Goal: Task Accomplishment & Management: Use online tool/utility

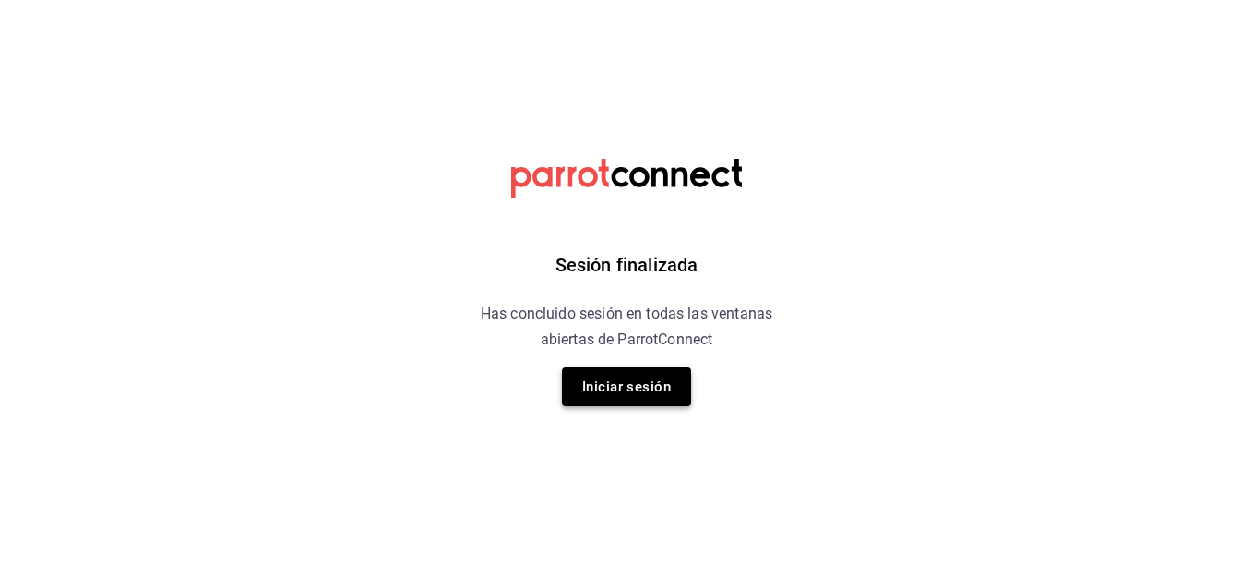
click at [610, 383] on button "Iniciar sesión" at bounding box center [626, 386] width 129 height 39
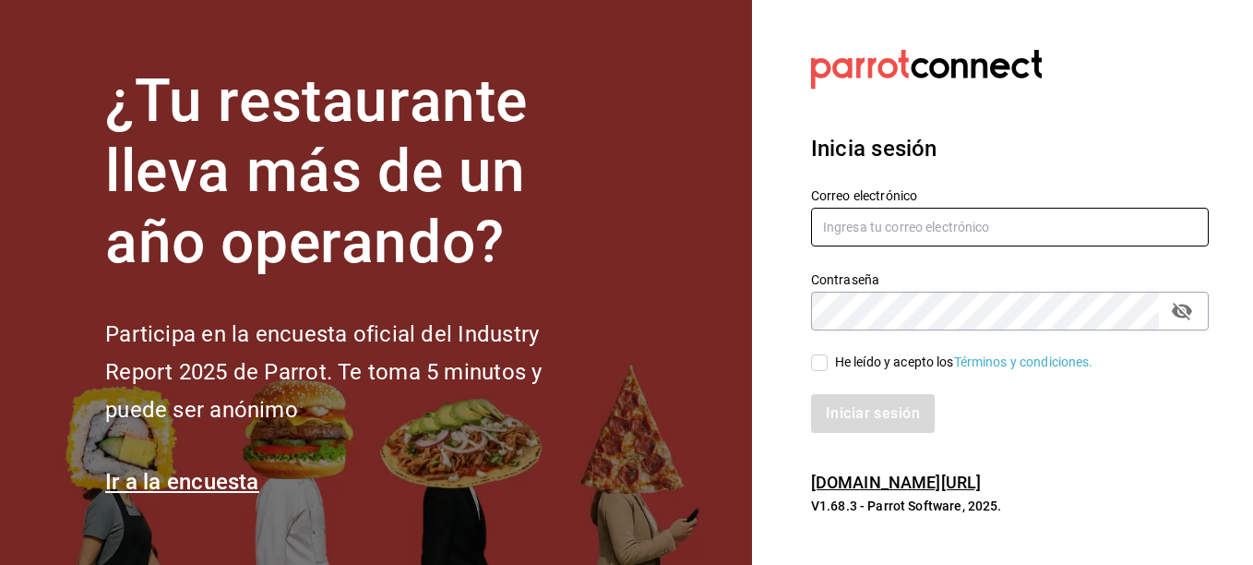
type input "monica.cabrera@flamingosgolf.com.mx"
click at [815, 360] on input "He leído y acepto los Términos y condiciones." at bounding box center [819, 362] width 17 height 17
checkbox input "true"
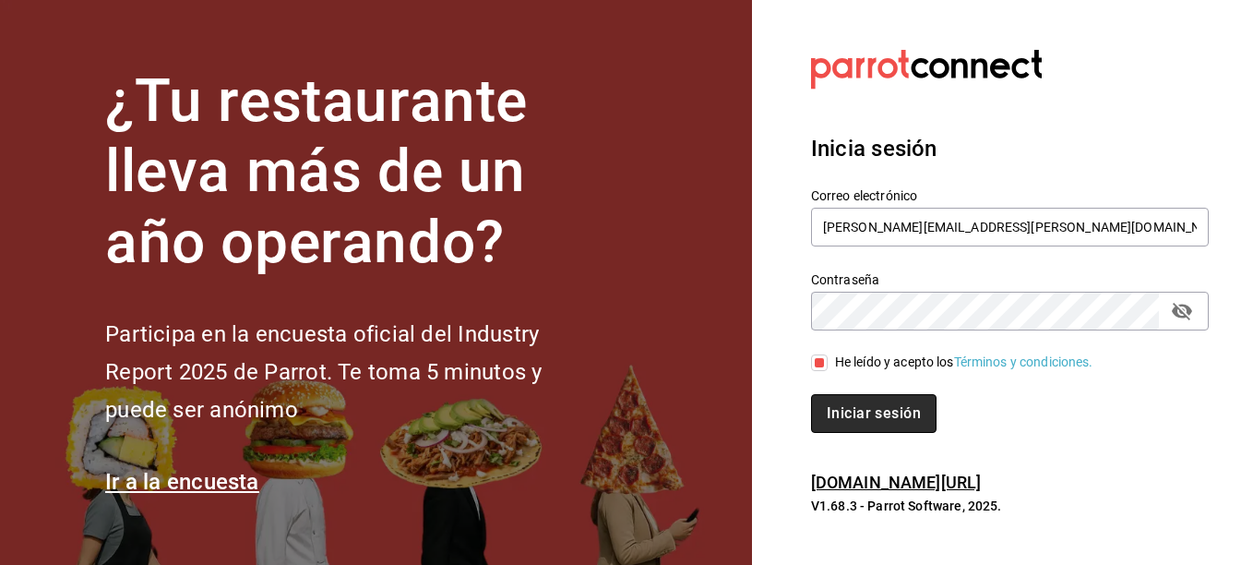
click at [879, 406] on button "Iniciar sesión" at bounding box center [873, 413] width 125 height 39
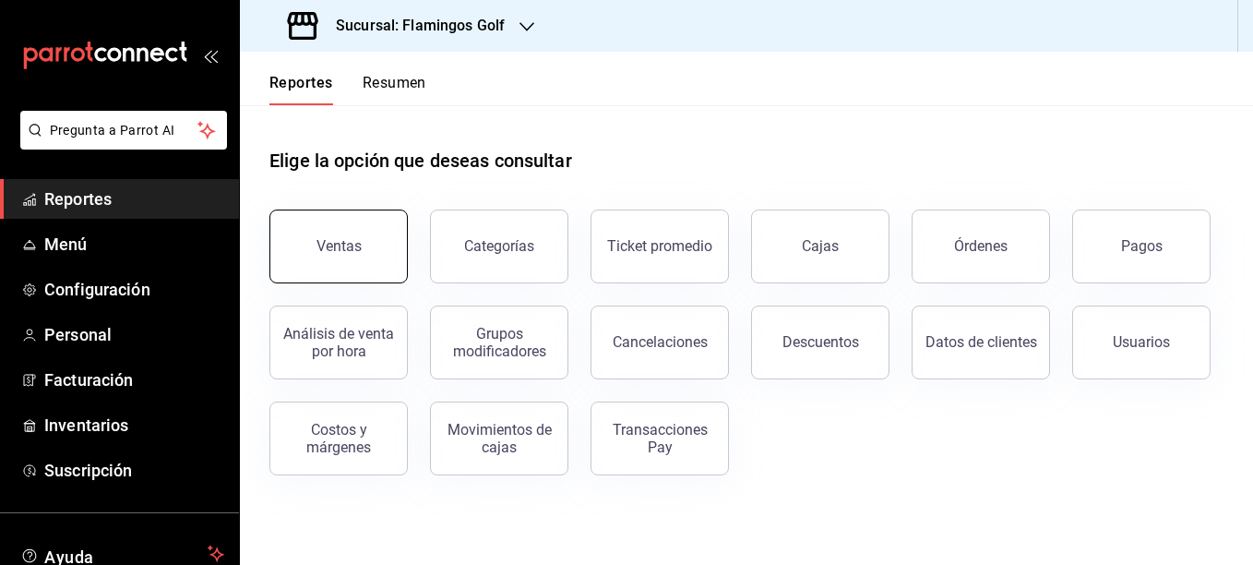
click at [359, 256] on button "Ventas" at bounding box center [338, 246] width 138 height 74
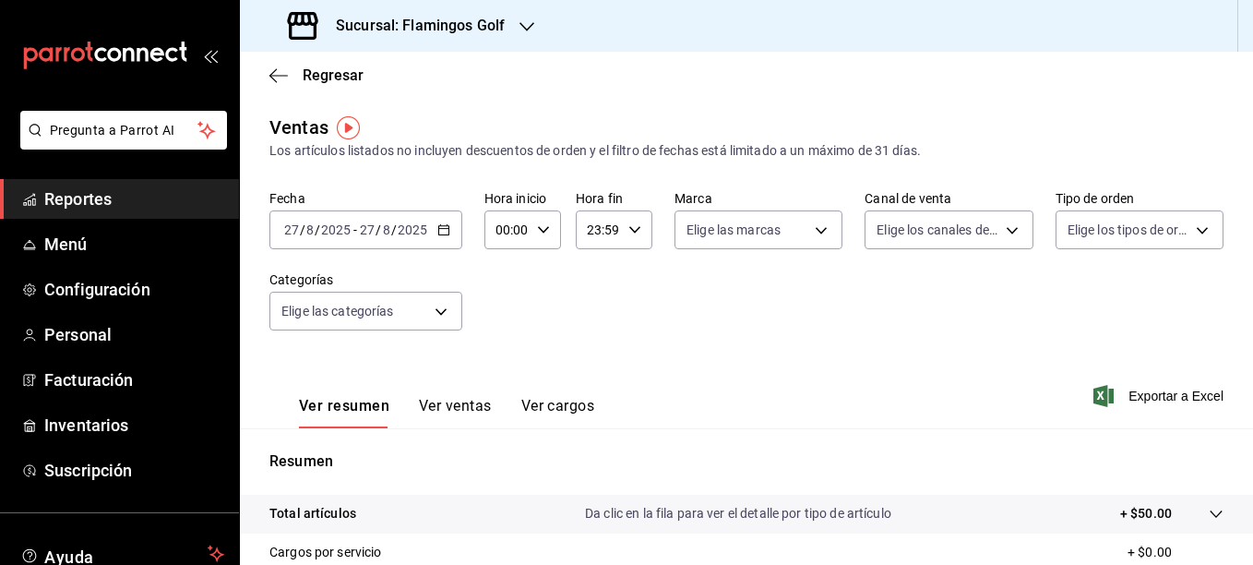
click at [94, 197] on span "Reportes" at bounding box center [134, 198] width 180 height 25
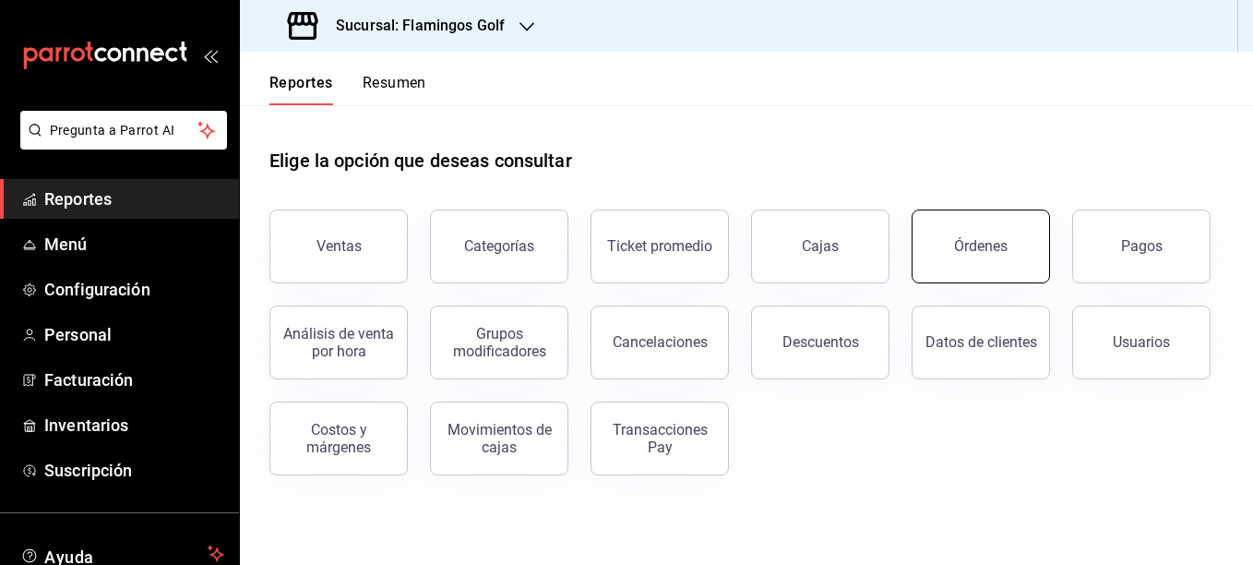
click at [987, 250] on div "Órdenes" at bounding box center [981, 246] width 54 height 18
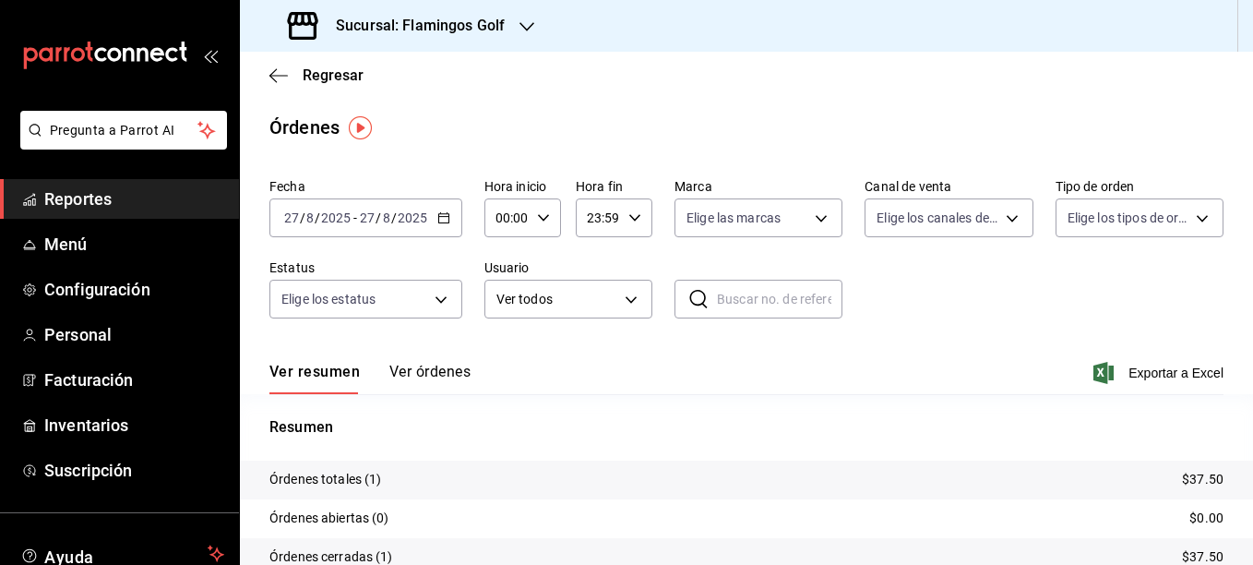
click at [445, 220] on icon "button" at bounding box center [443, 217] width 13 height 13
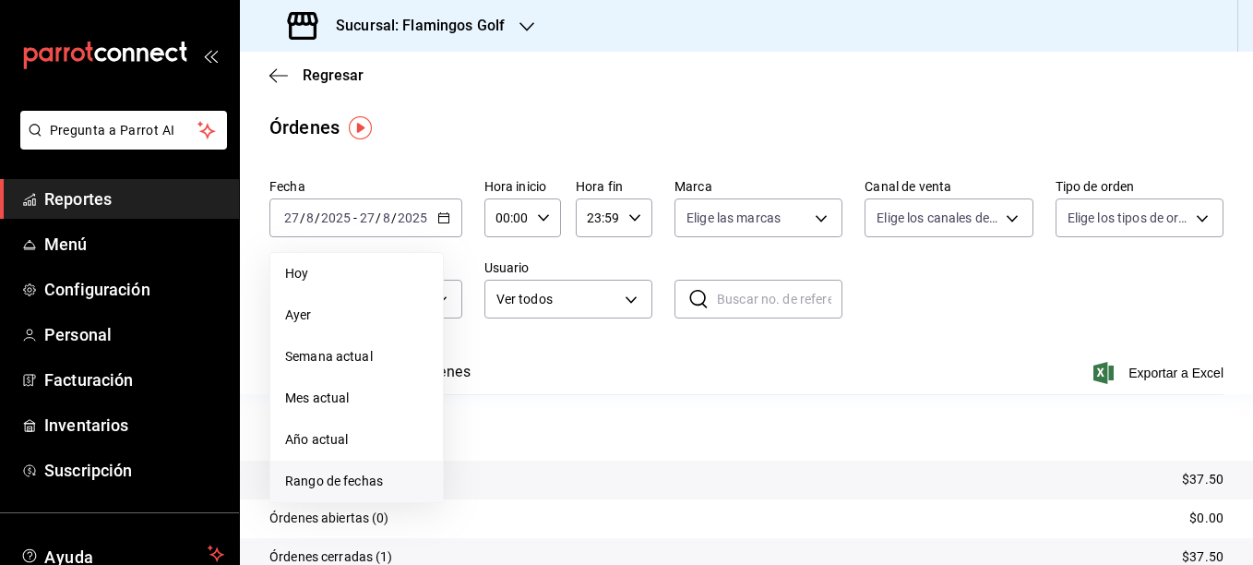
click at [378, 481] on span "Rango de fechas" at bounding box center [356, 480] width 143 height 19
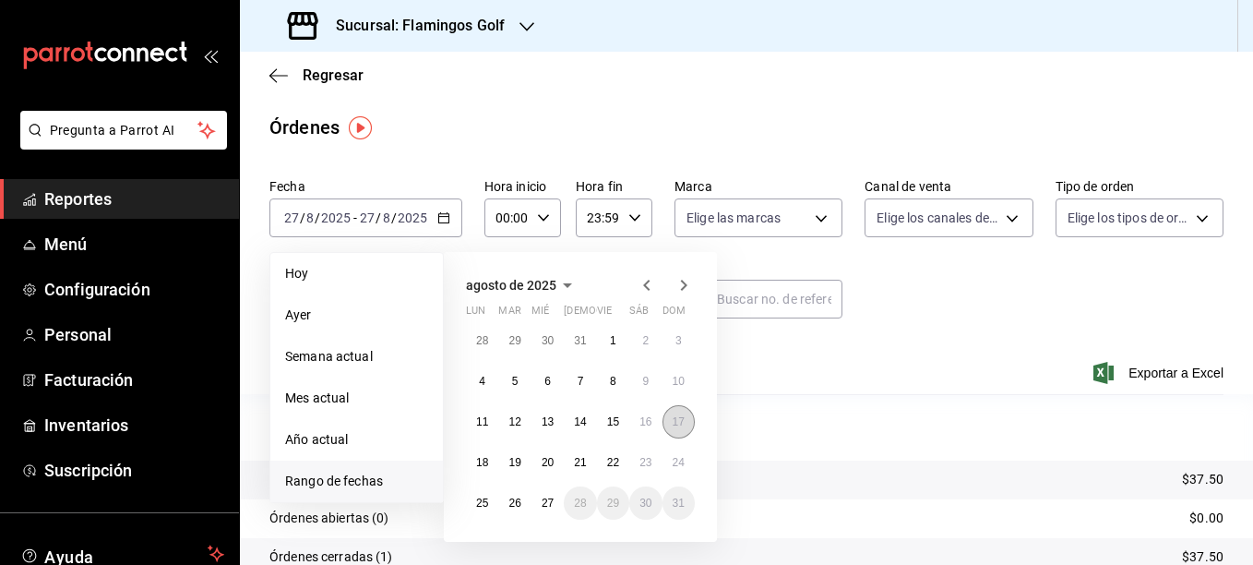
click at [673, 423] on abbr "17" at bounding box center [679, 421] width 12 height 13
click at [675, 421] on abbr "17" at bounding box center [679, 421] width 12 height 13
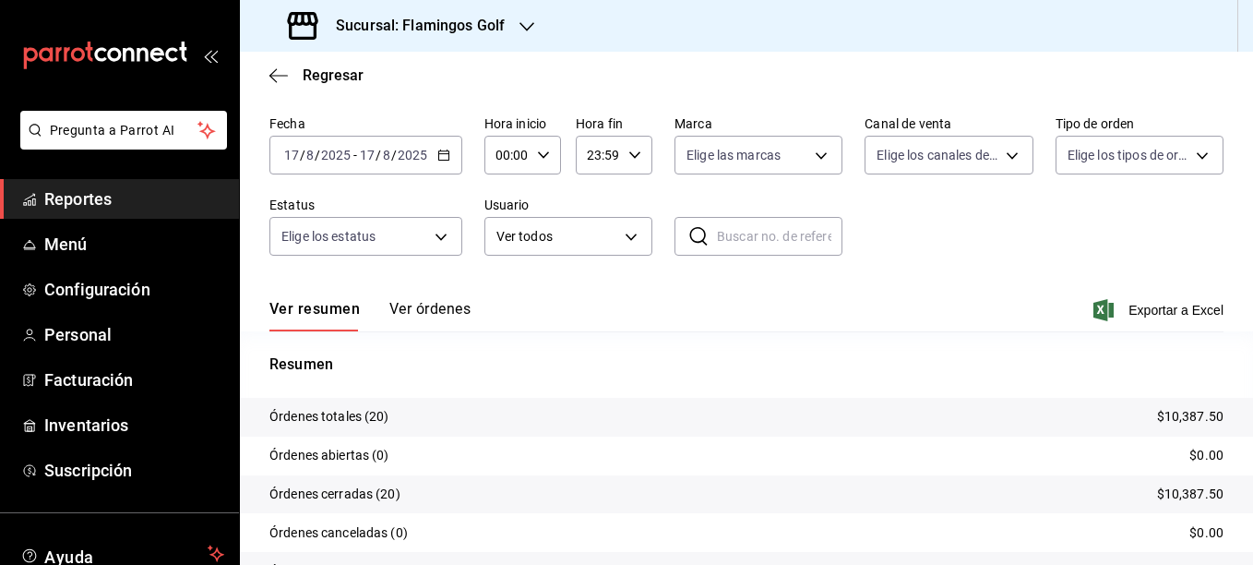
scroll to position [92, 0]
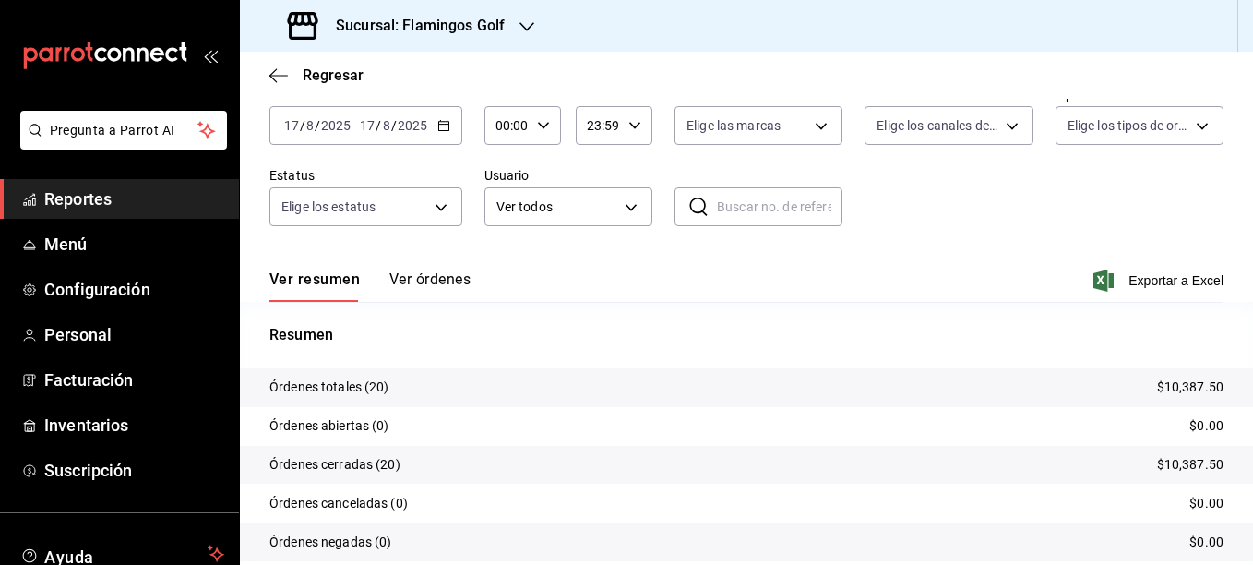
click at [506, 27] on div "Sucursal: Flamingos Golf" at bounding box center [398, 26] width 287 height 52
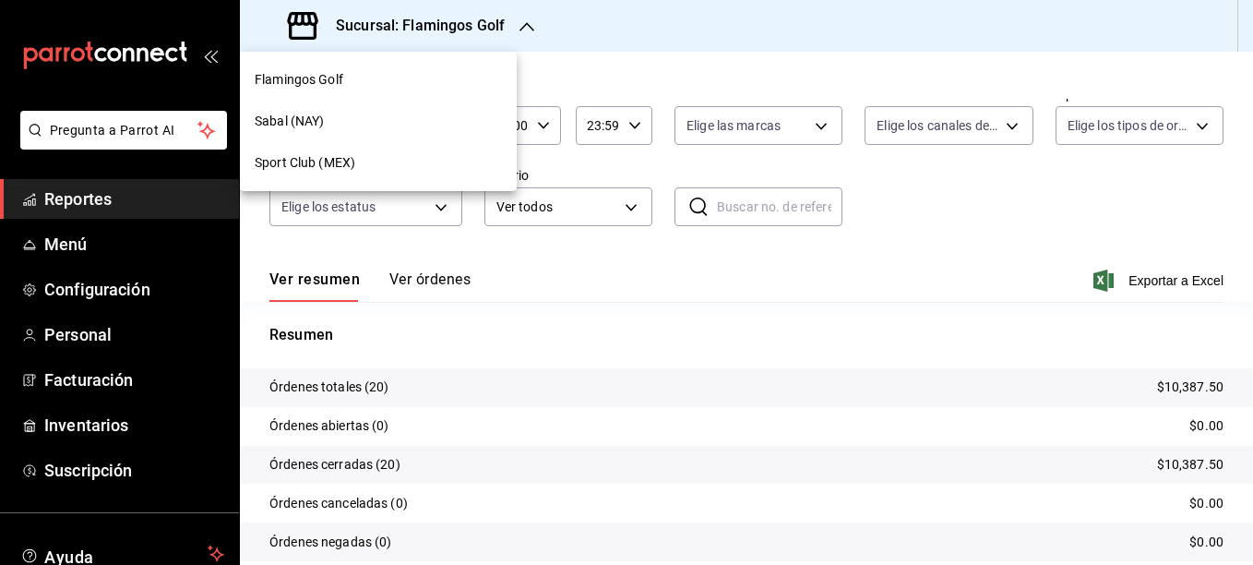
click at [304, 122] on span "Sabal (NAY)" at bounding box center [289, 121] width 69 height 19
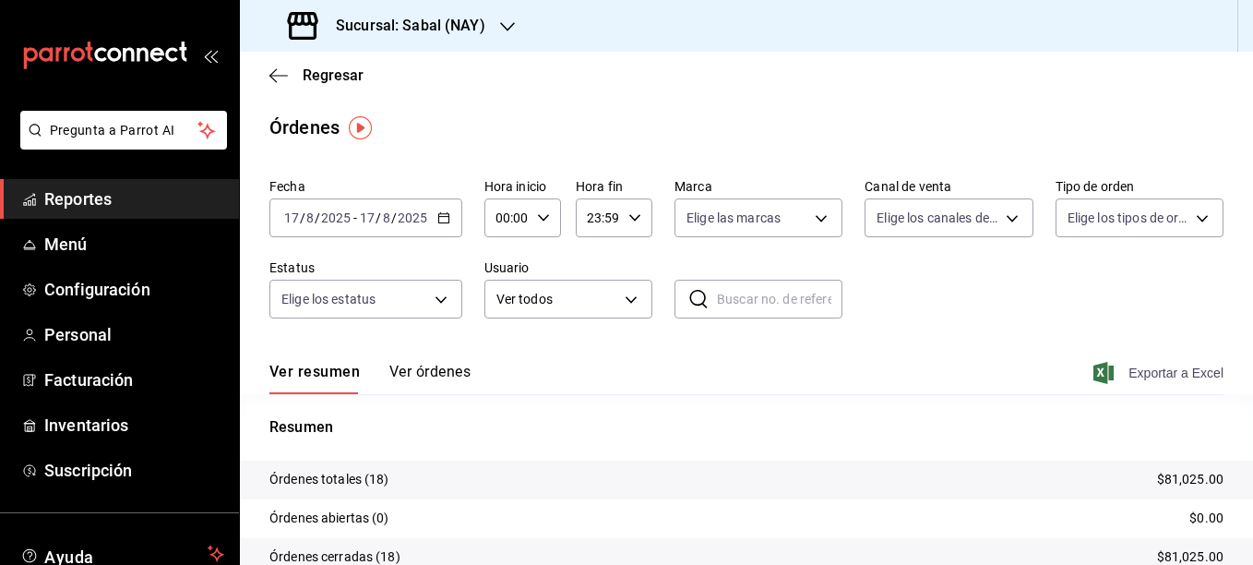
click at [1139, 367] on span "Exportar a Excel" at bounding box center [1160, 373] width 126 height 22
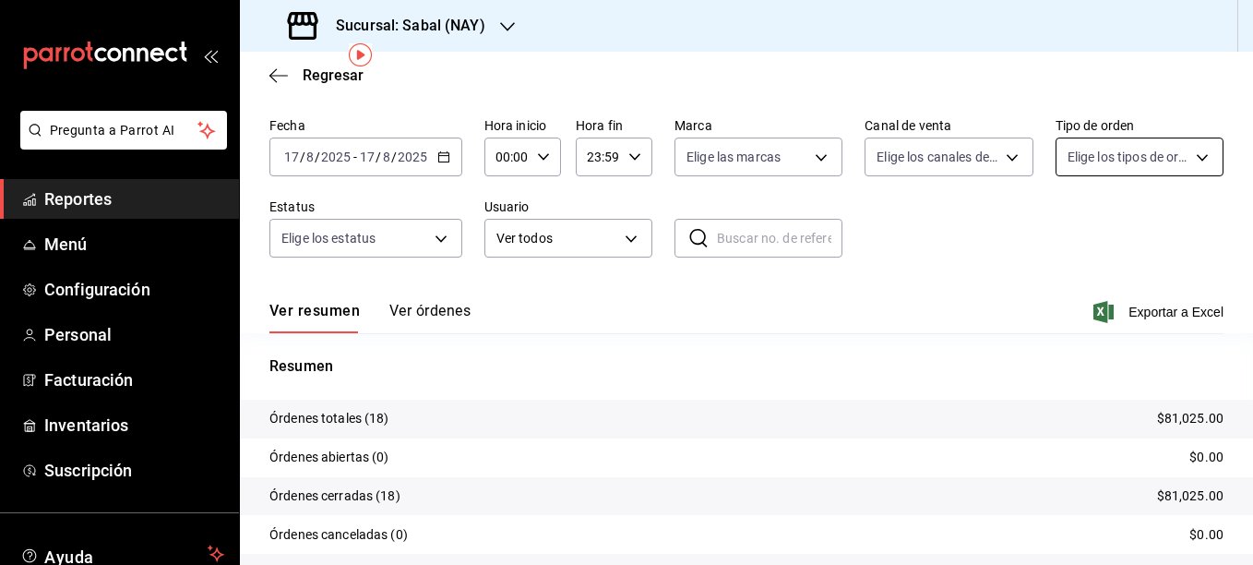
scroll to position [92, 0]
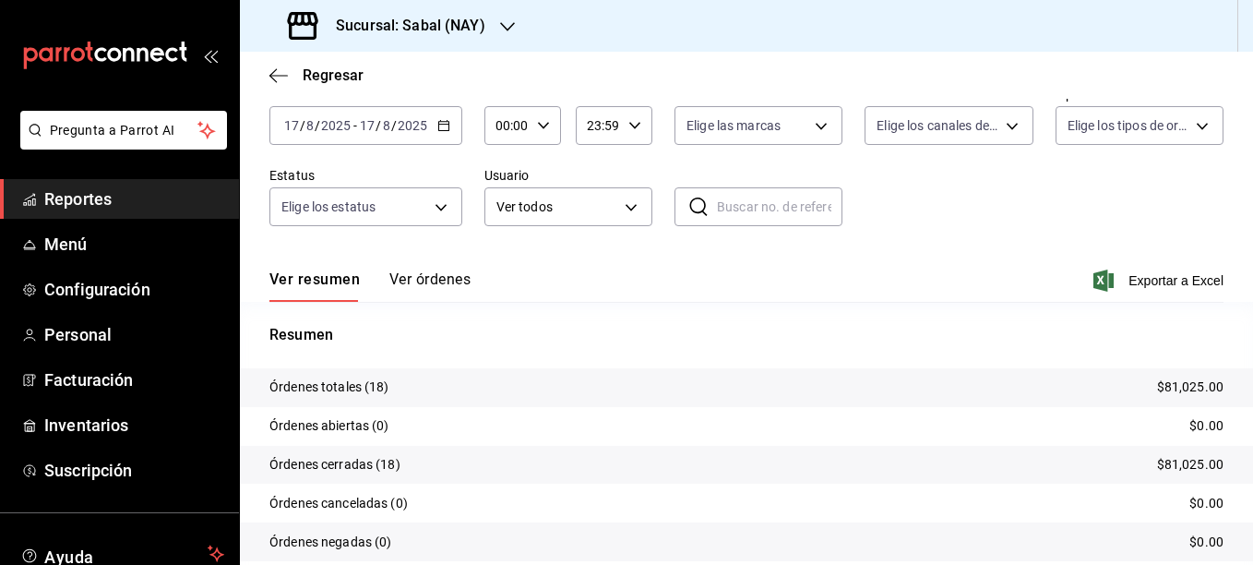
click at [89, 195] on span "Reportes" at bounding box center [134, 198] width 180 height 25
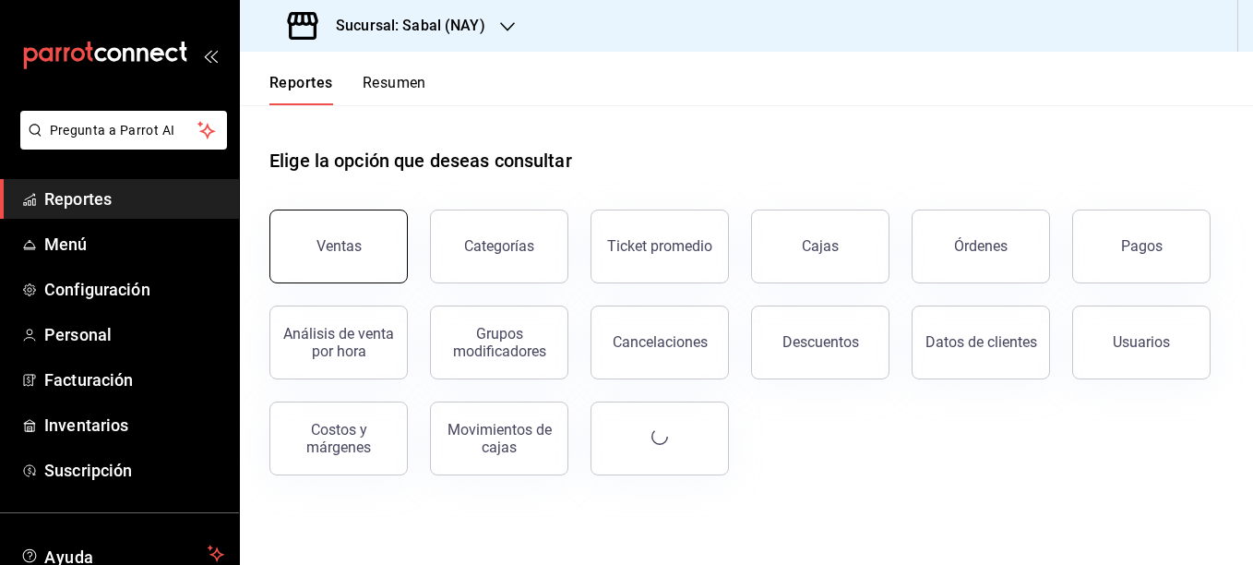
click at [323, 258] on button "Ventas" at bounding box center [338, 246] width 138 height 74
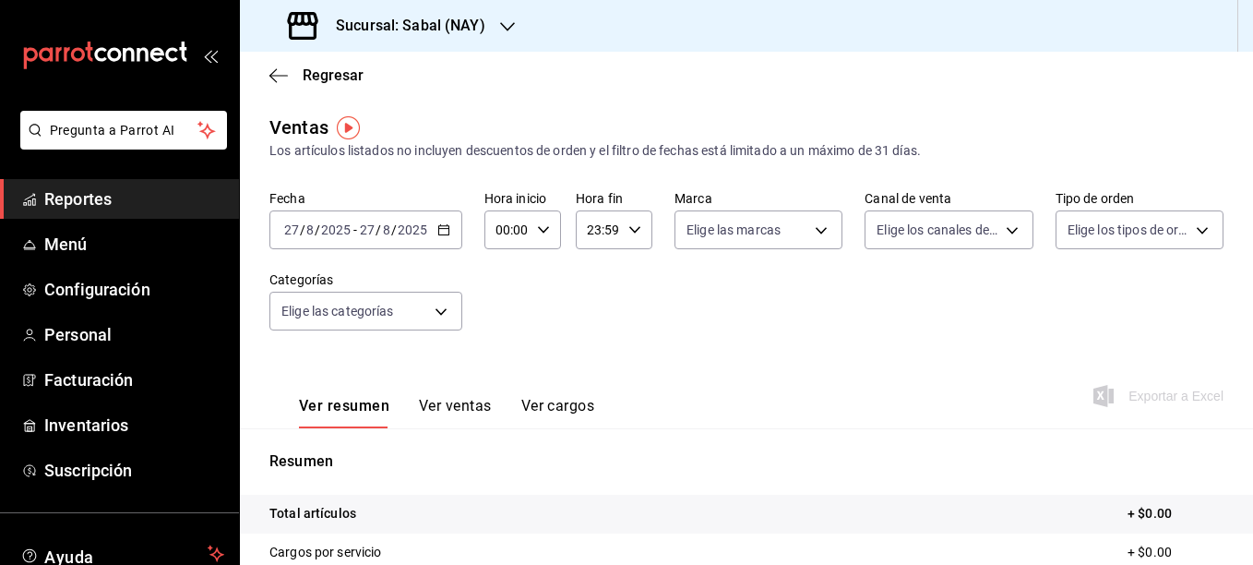
click at [443, 229] on \(Stroke\) "button" at bounding box center [443, 228] width 10 height 1
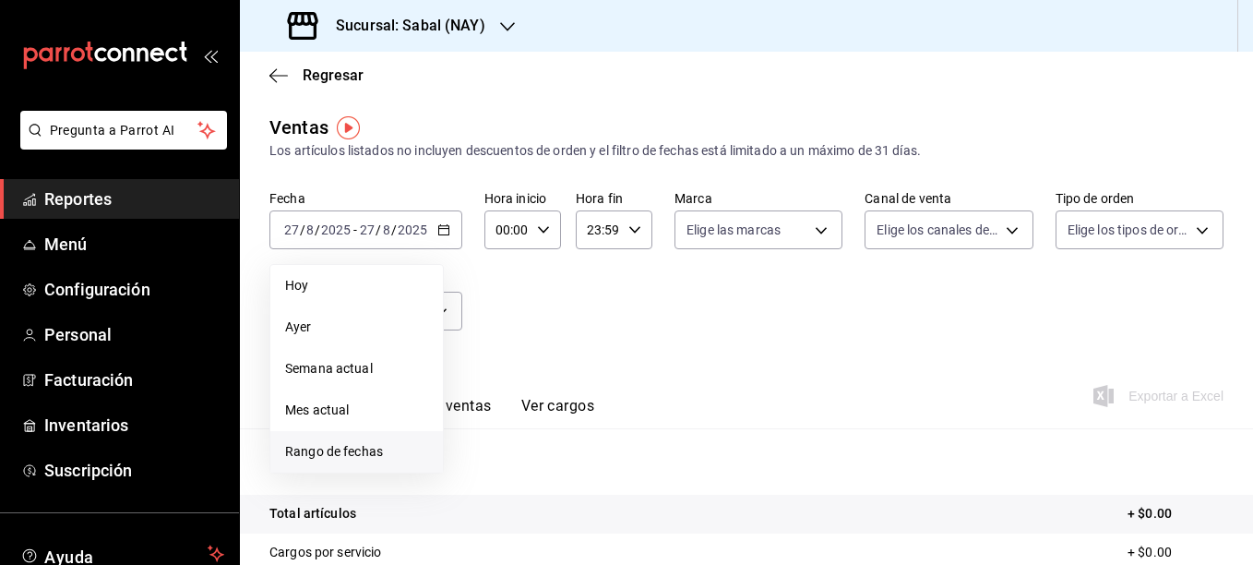
click at [351, 451] on span "Rango de fechas" at bounding box center [356, 451] width 143 height 19
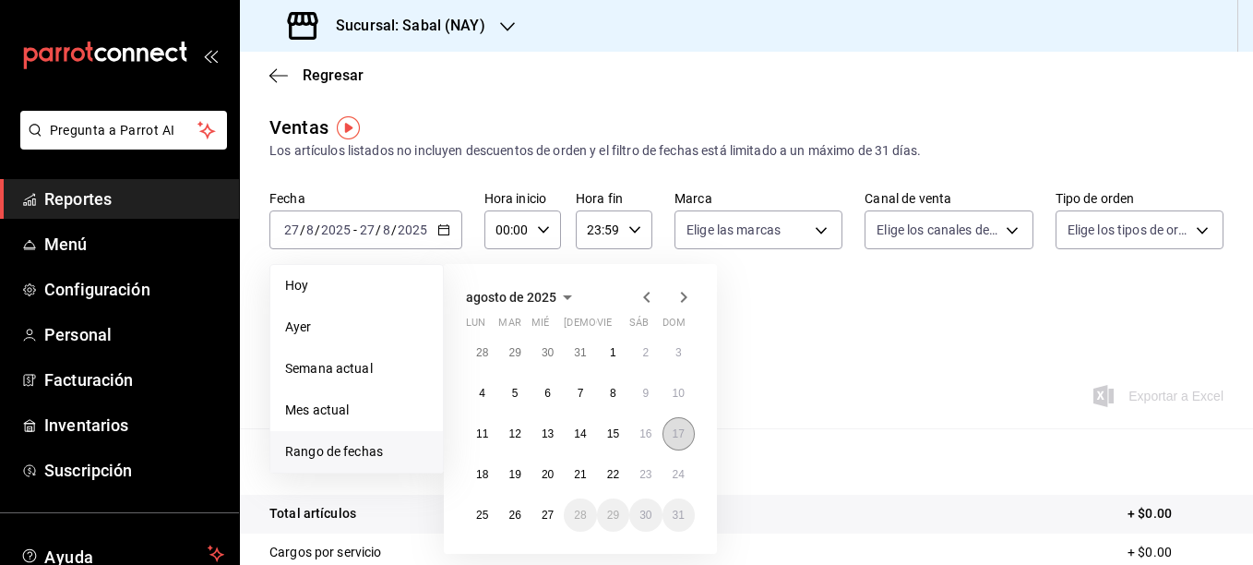
click at [680, 427] on abbr "17" at bounding box center [679, 433] width 12 height 13
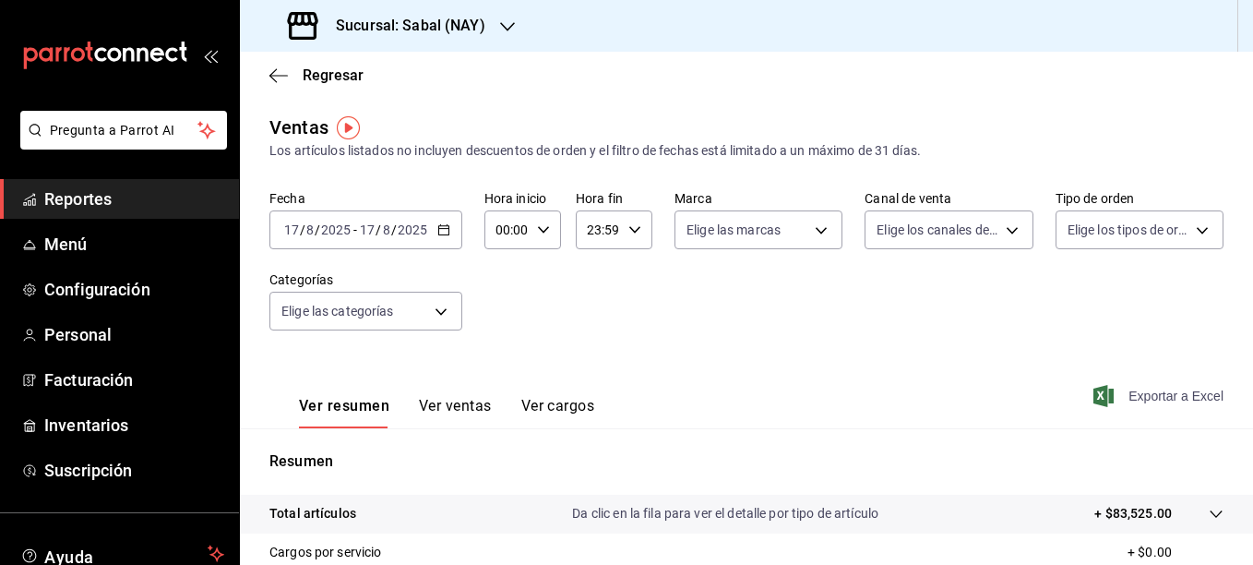
click at [1168, 395] on span "Exportar a Excel" at bounding box center [1160, 396] width 126 height 22
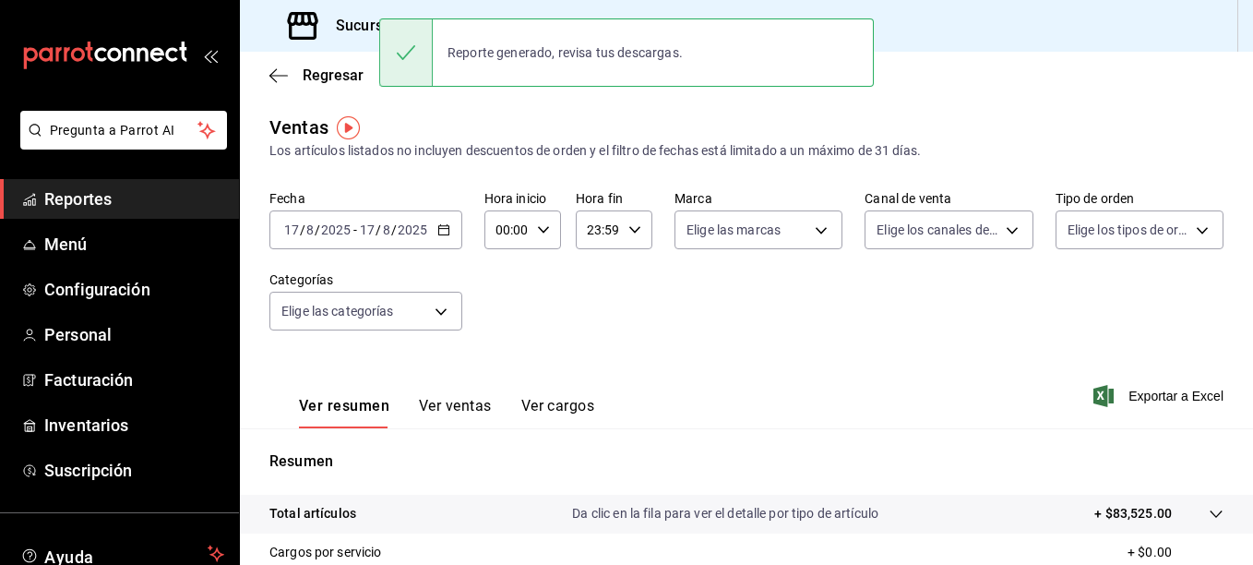
click at [884, 353] on div "Ver resumen Ver ventas Ver cargos Exportar a Excel" at bounding box center [746, 390] width 1013 height 76
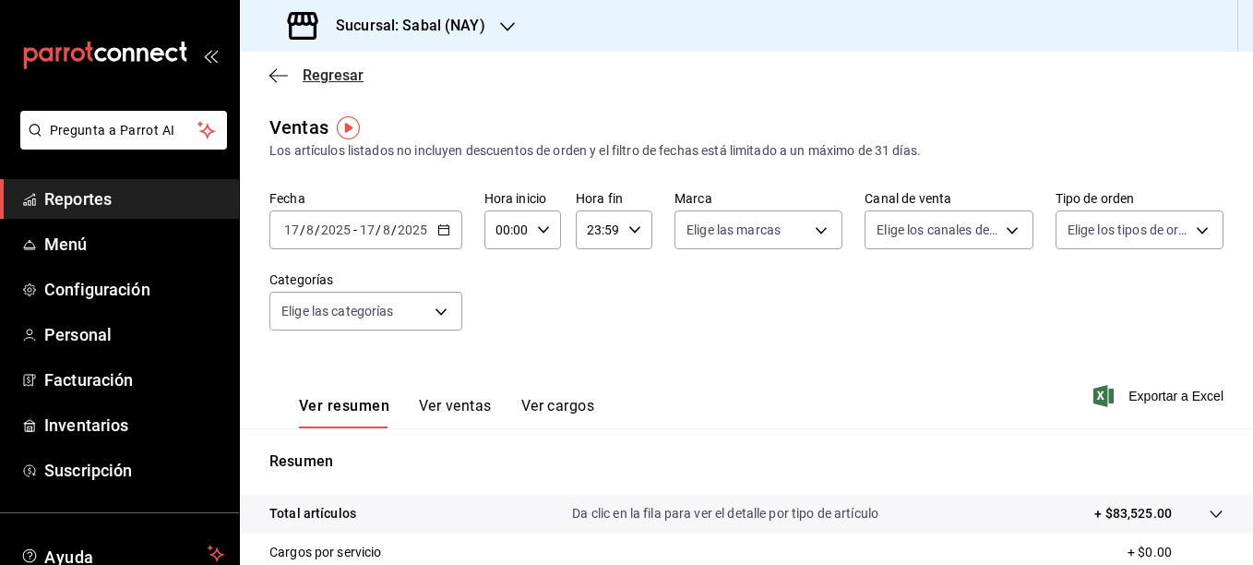
click at [333, 77] on span "Regresar" at bounding box center [333, 75] width 61 height 18
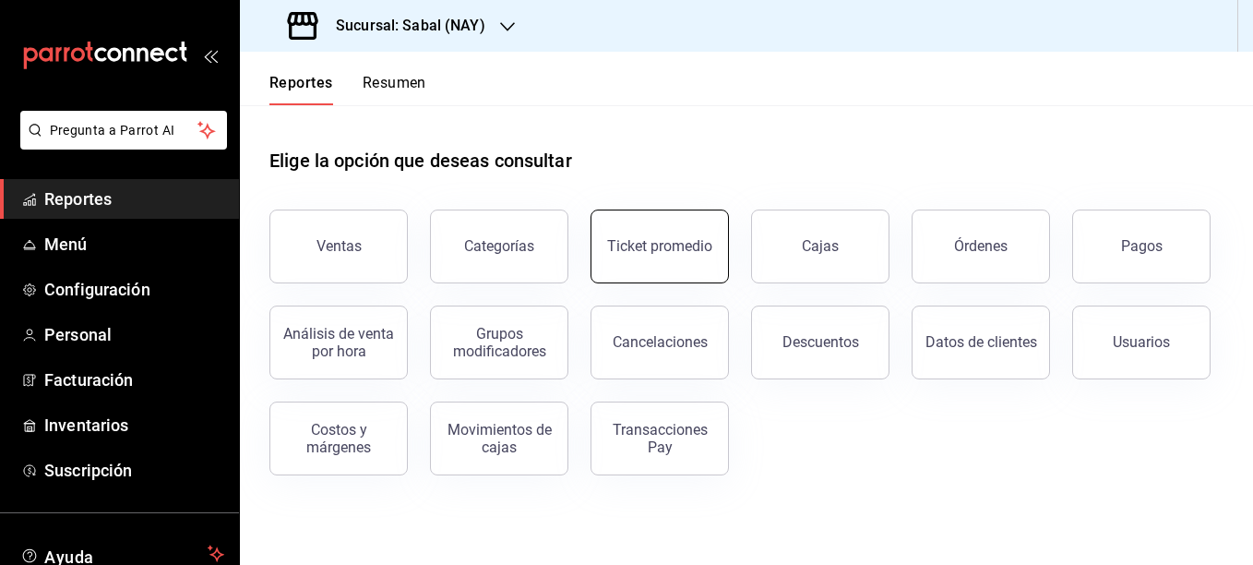
click at [684, 249] on div "Ticket promedio" at bounding box center [659, 246] width 105 height 18
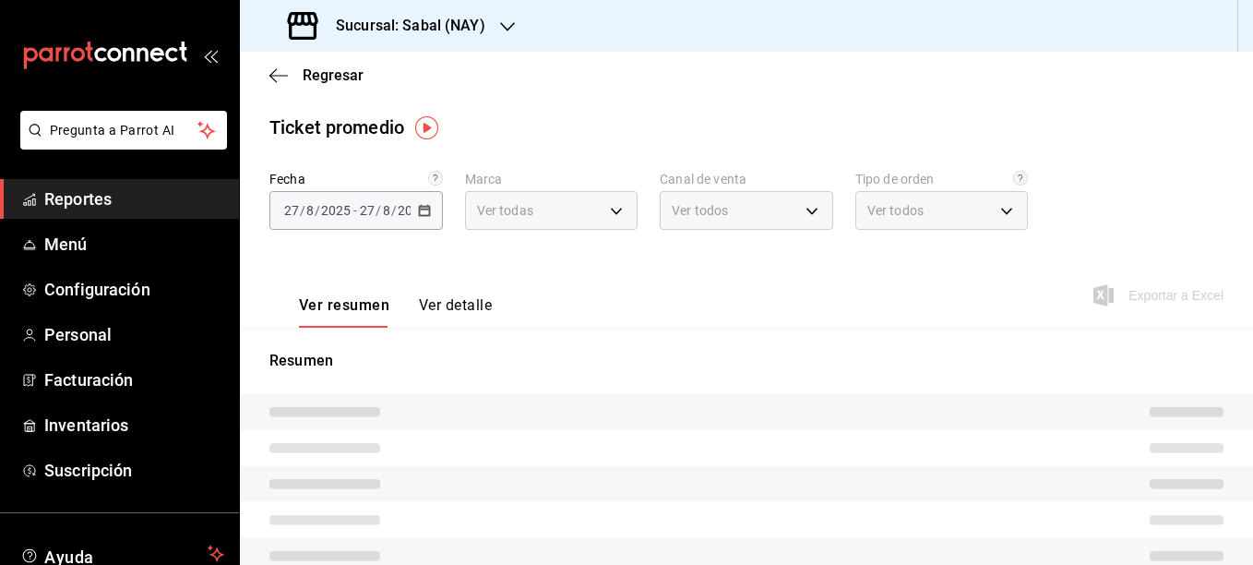
type input "7bb9fc4a-963e-4e00-9402-9ac56289446f"
type input "PARROT,UBER_EATS,RAPPI,DIDI_FOOD,ONLINE"
type input "dc4a329a-fcbf-4fa6-a40a-eb4151cc9adb,01dead97-7c83-45e3-99ab-5f2f54dd252f,EXTER…"
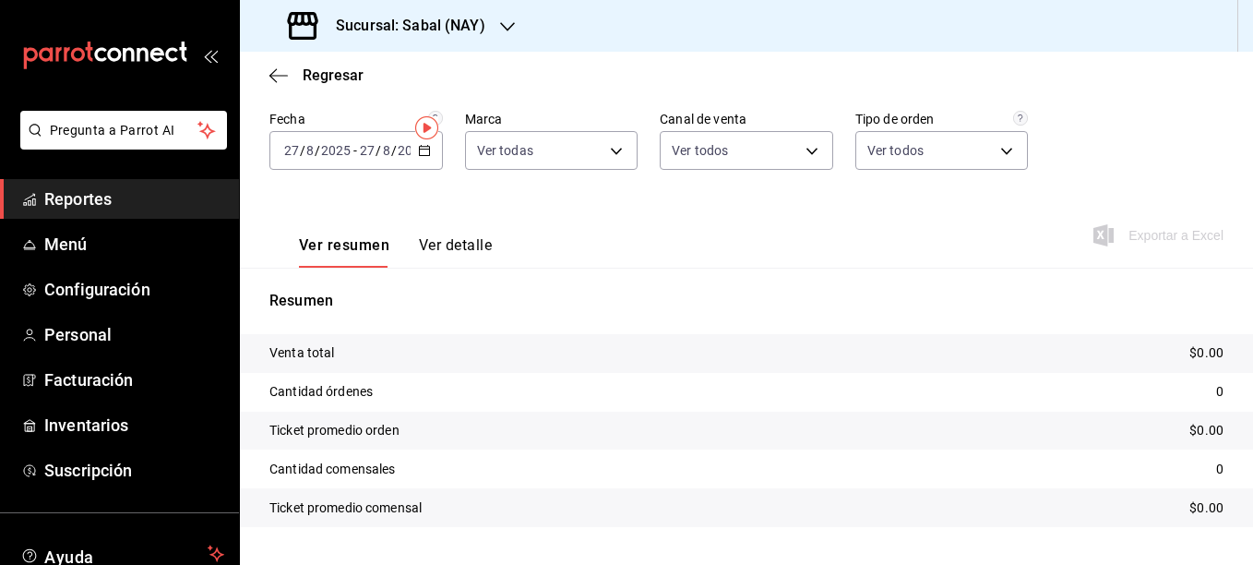
scroll to position [92, 0]
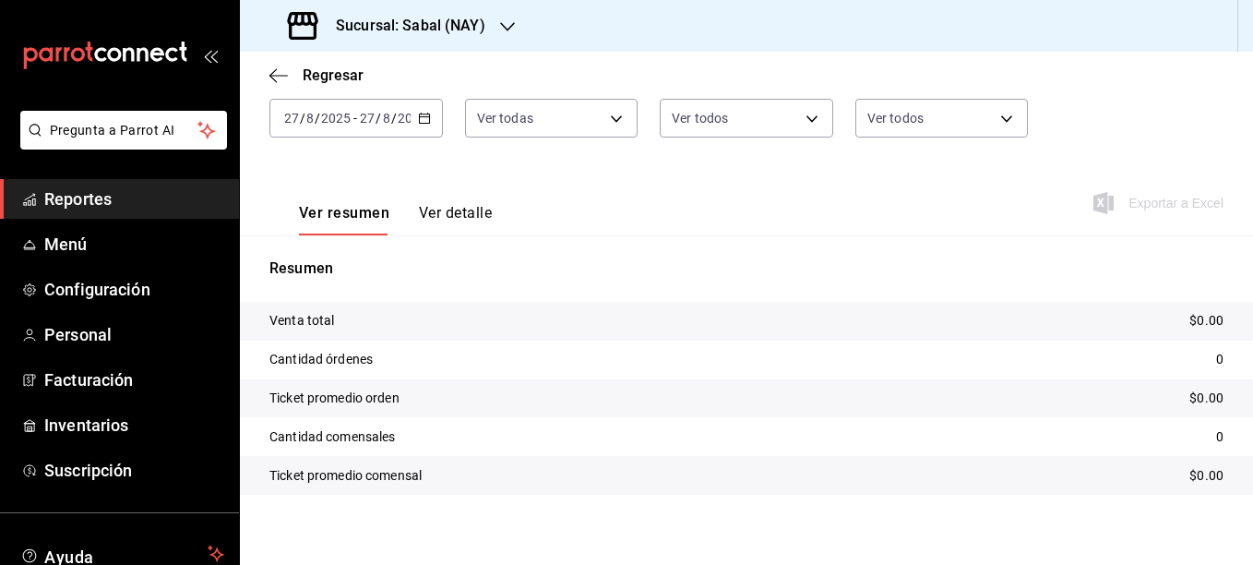
click at [458, 209] on button "Ver detalle" at bounding box center [455, 219] width 73 height 31
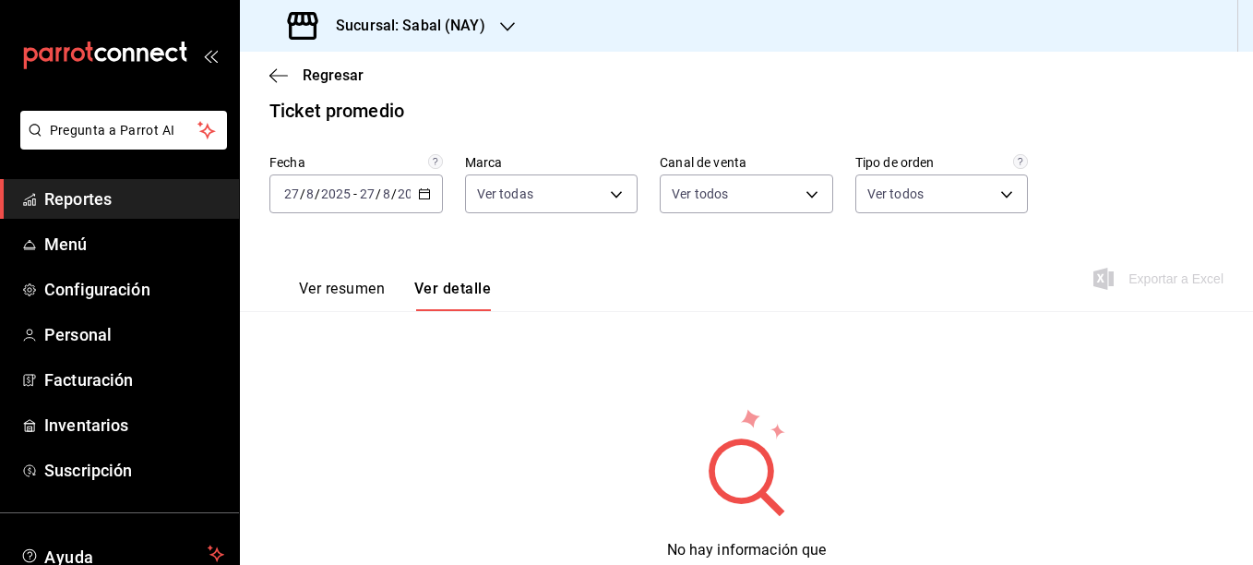
scroll to position [92, 0]
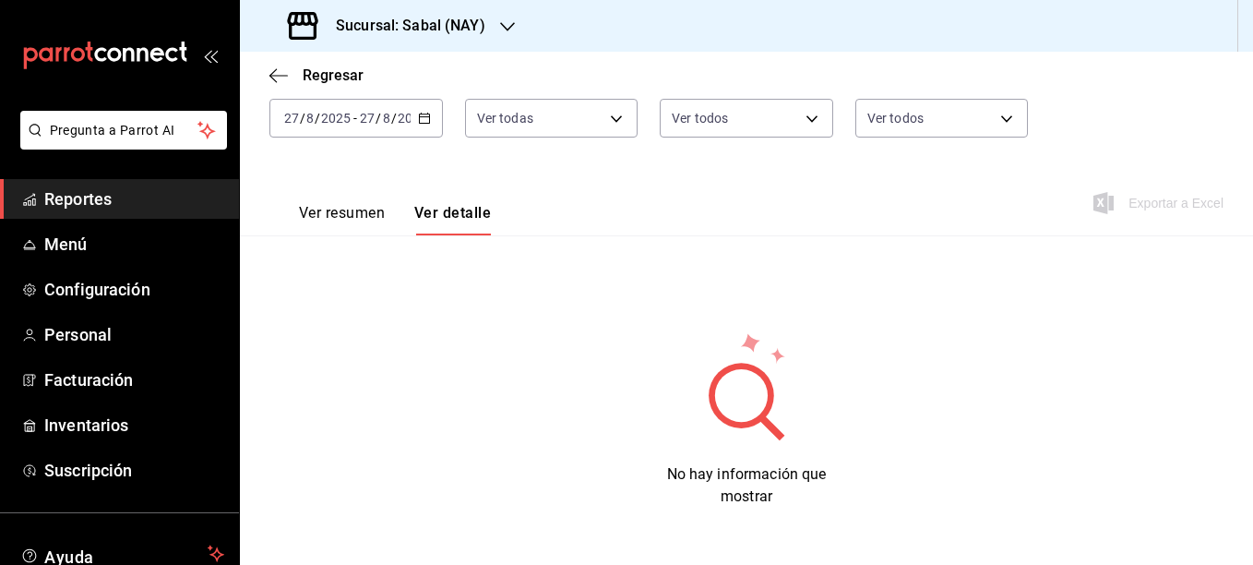
click at [413, 112] on div "[DATE] [DATE] - [DATE] [DATE]" at bounding box center [355, 118] width 173 height 39
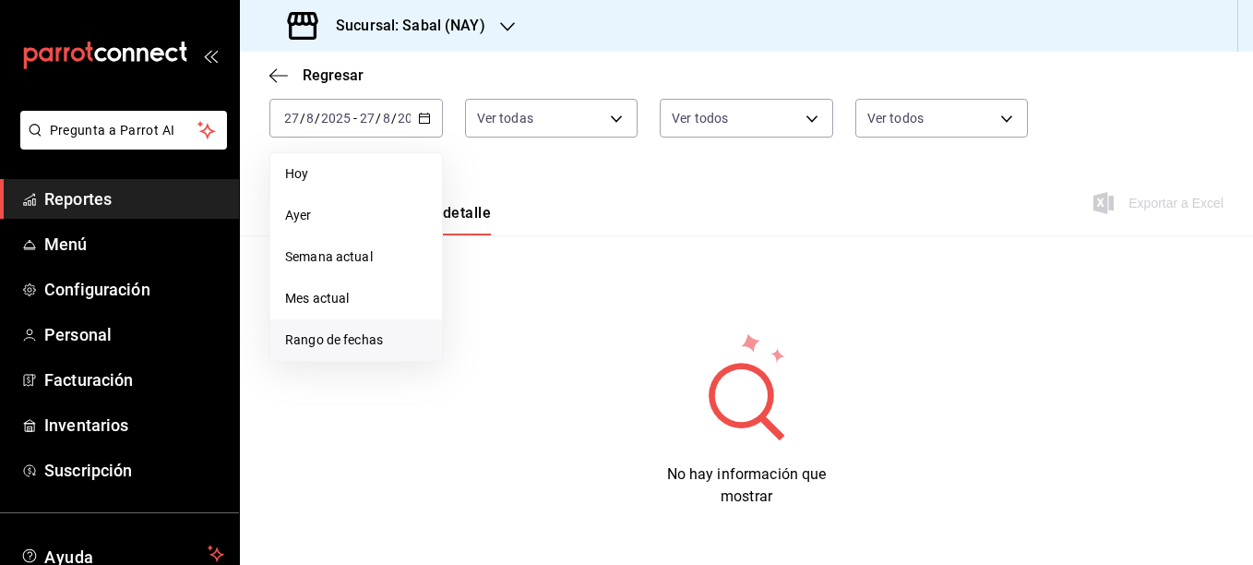
click at [324, 342] on span "Rango de fechas" at bounding box center [356, 339] width 142 height 19
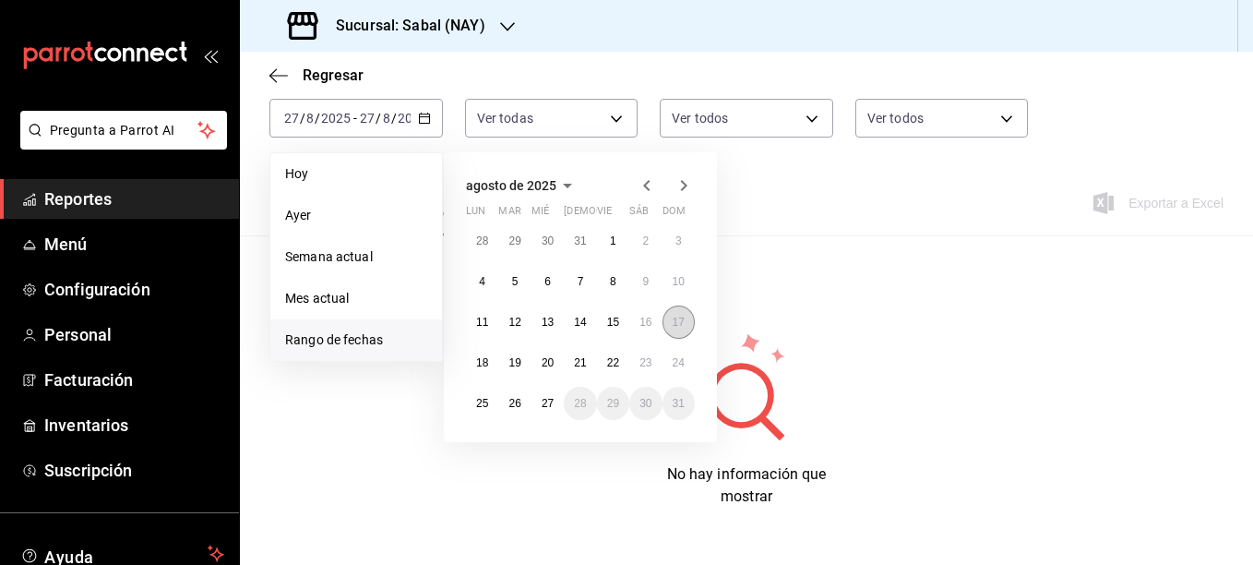
click at [680, 327] on abbr "17" at bounding box center [679, 321] width 12 height 13
click at [680, 324] on abbr "17" at bounding box center [679, 321] width 12 height 13
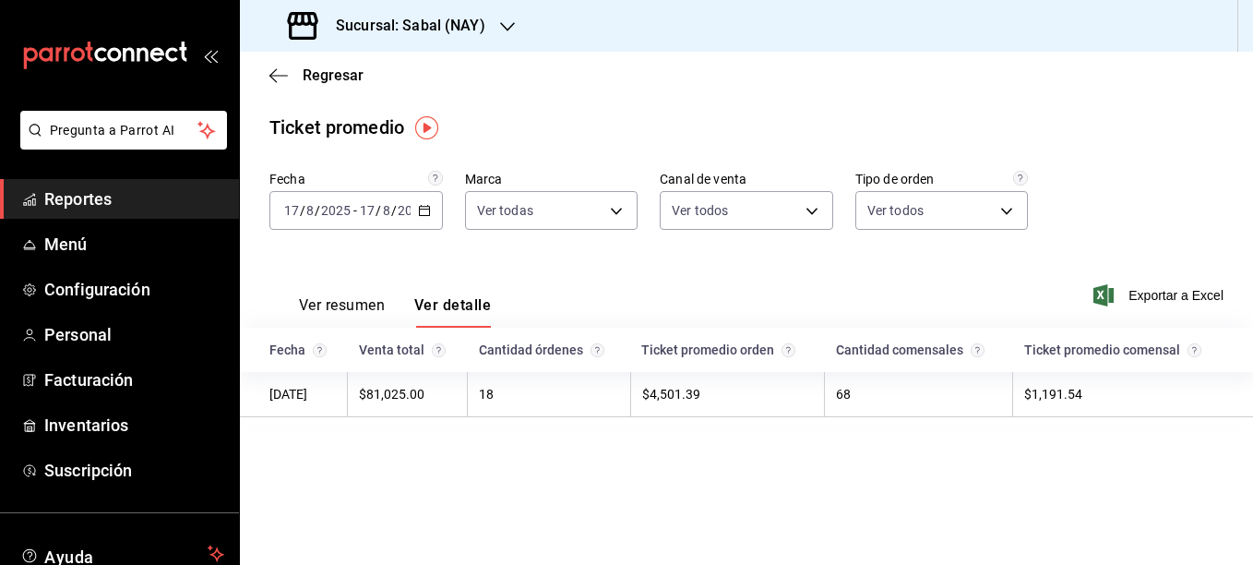
scroll to position [0, 0]
